Goal: Transaction & Acquisition: Purchase product/service

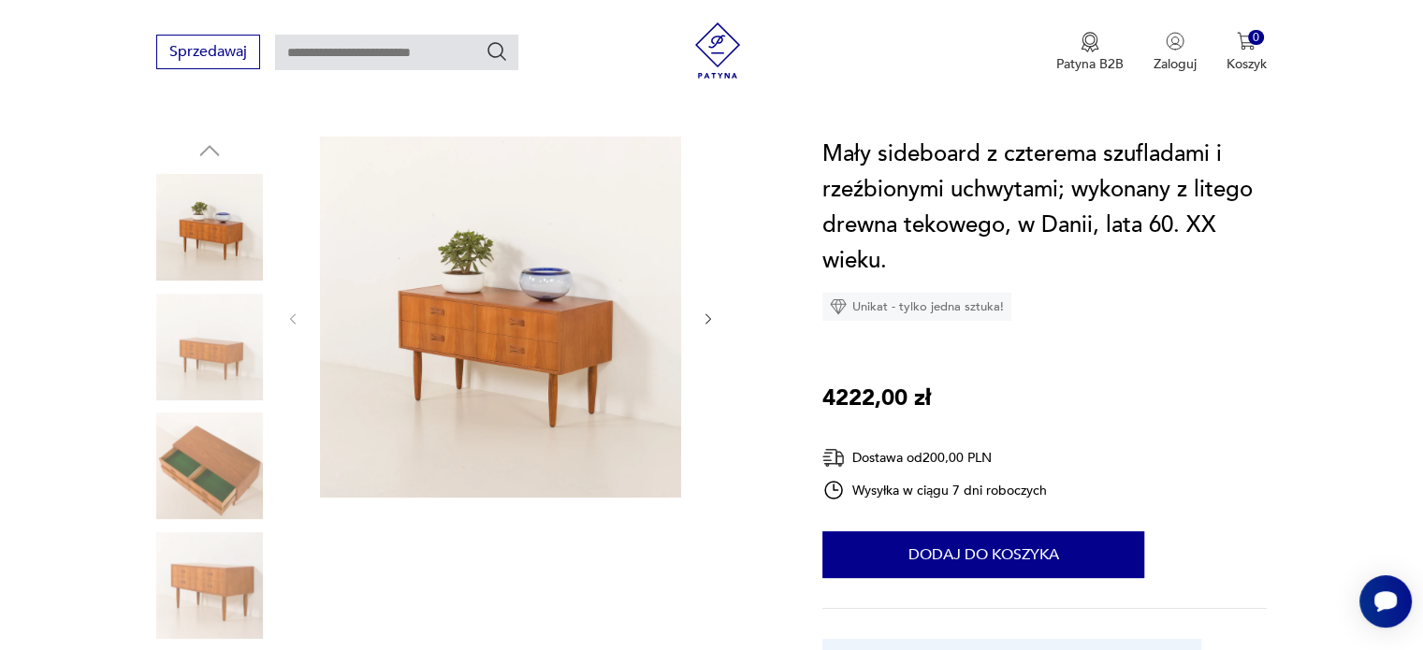
click at [190, 493] on img at bounding box center [209, 466] width 107 height 107
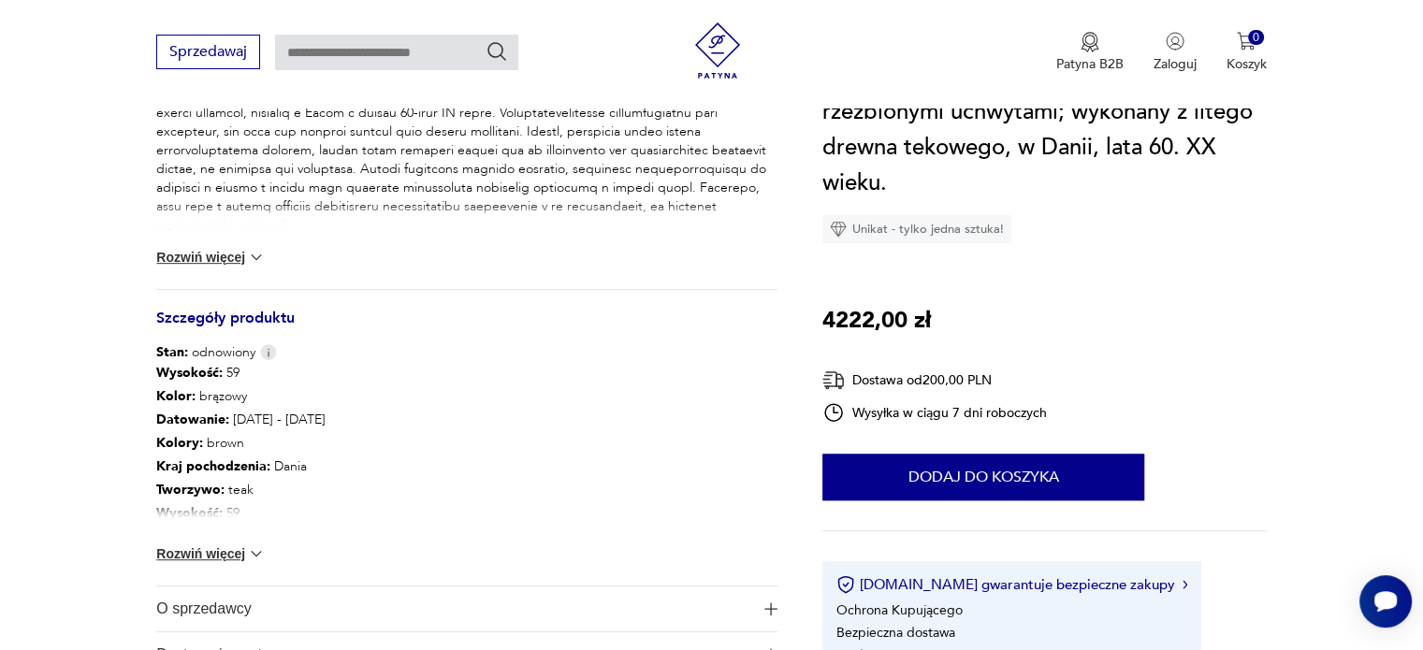
scroll to position [842, 0]
